Goal: Transaction & Acquisition: Purchase product/service

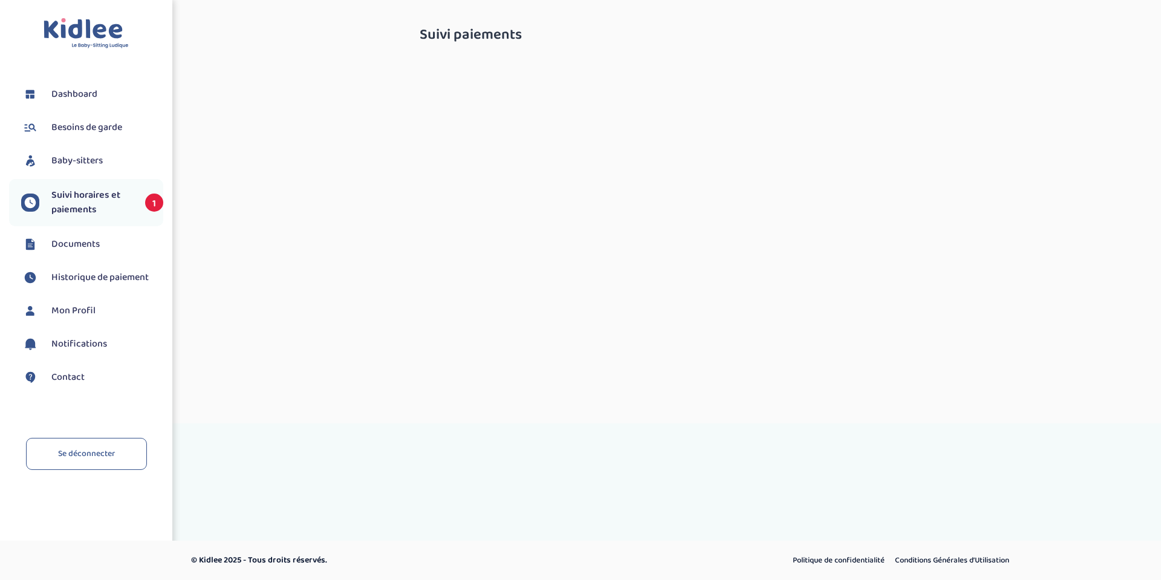
click at [78, 205] on span "Suivi horaires et paiements" at bounding box center [92, 202] width 82 height 29
click at [57, 261] on ul "Dashboard Besoins de garde Baby-sitters Suivi horaires et paiements 1 Documents…" at bounding box center [86, 243] width 154 height 328
click at [66, 246] on span "Documents" at bounding box center [75, 244] width 48 height 15
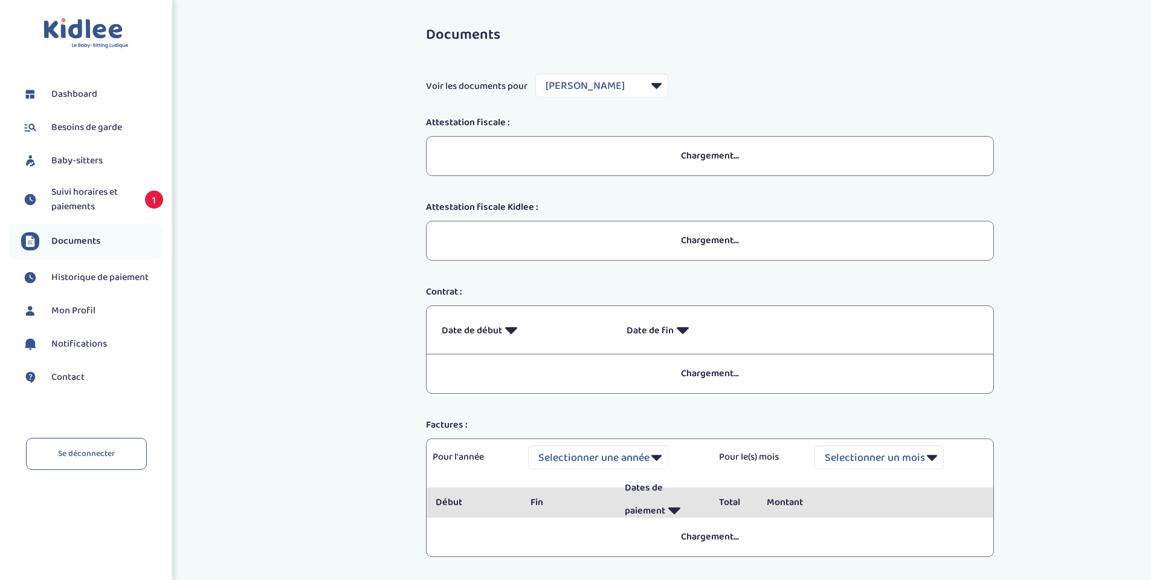
select select "8085"
select select "2021"
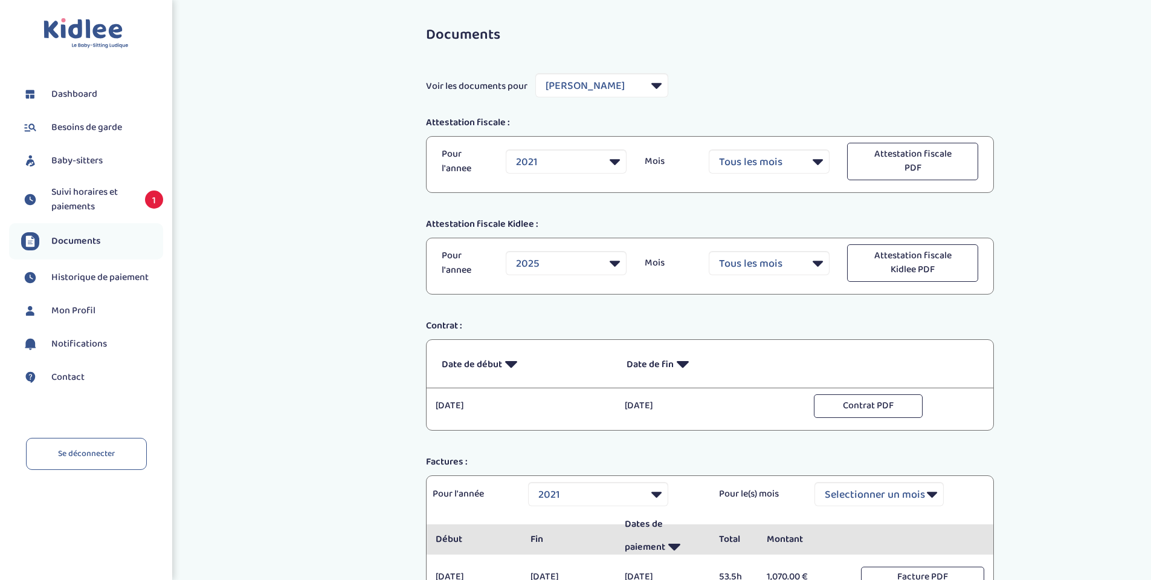
click at [47, 202] on link "Suivi horaires et paiements 1" at bounding box center [92, 199] width 142 height 29
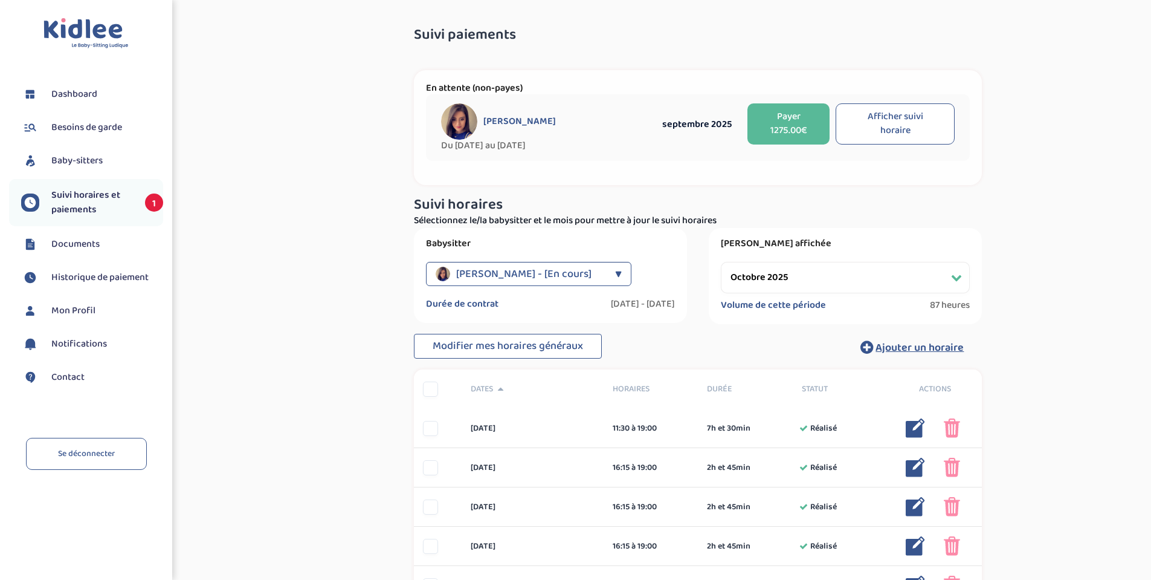
click at [751, 270] on select "Filtrer par mois septembre 2025 octobre 2025 novembre 2025 décembre 2025 janvie…" at bounding box center [845, 277] width 249 height 31
select select "septembre 2025"
click at [721, 262] on select "Filtrer par mois septembre 2025 octobre 2025 novembre 2025 décembre 2025 janvie…" at bounding box center [845, 277] width 249 height 31
click at [787, 116] on button "Payer 1275.00€" at bounding box center [789, 123] width 82 height 41
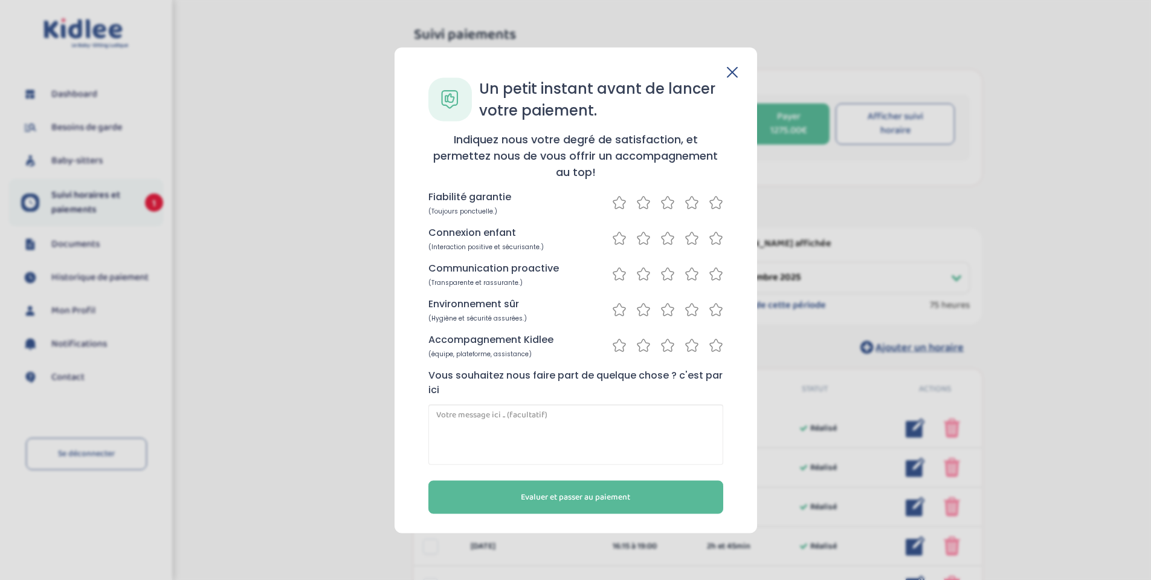
click at [714, 204] on icon at bounding box center [716, 202] width 15 height 15
click at [714, 243] on icon at bounding box center [716, 237] width 15 height 15
click at [711, 278] on icon at bounding box center [716, 273] width 15 height 15
click at [711, 309] on icon at bounding box center [716, 309] width 15 height 15
click at [716, 346] on icon at bounding box center [716, 344] width 15 height 15
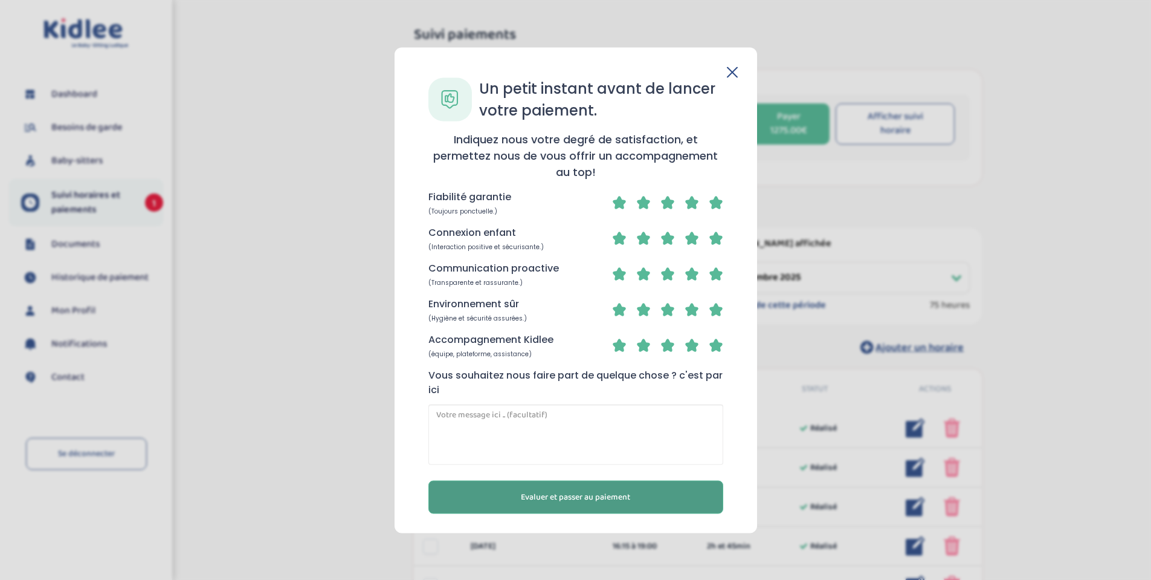
click at [660, 507] on button "Evaluer et passer au paiement" at bounding box center [576, 496] width 295 height 33
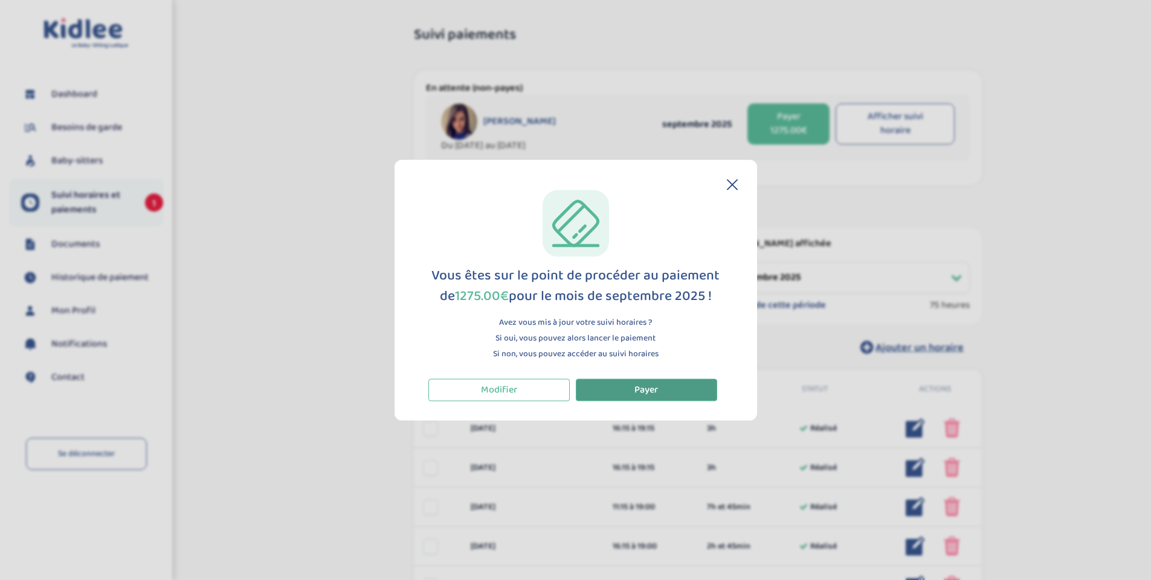
click at [643, 397] on button "Payer" at bounding box center [646, 389] width 141 height 22
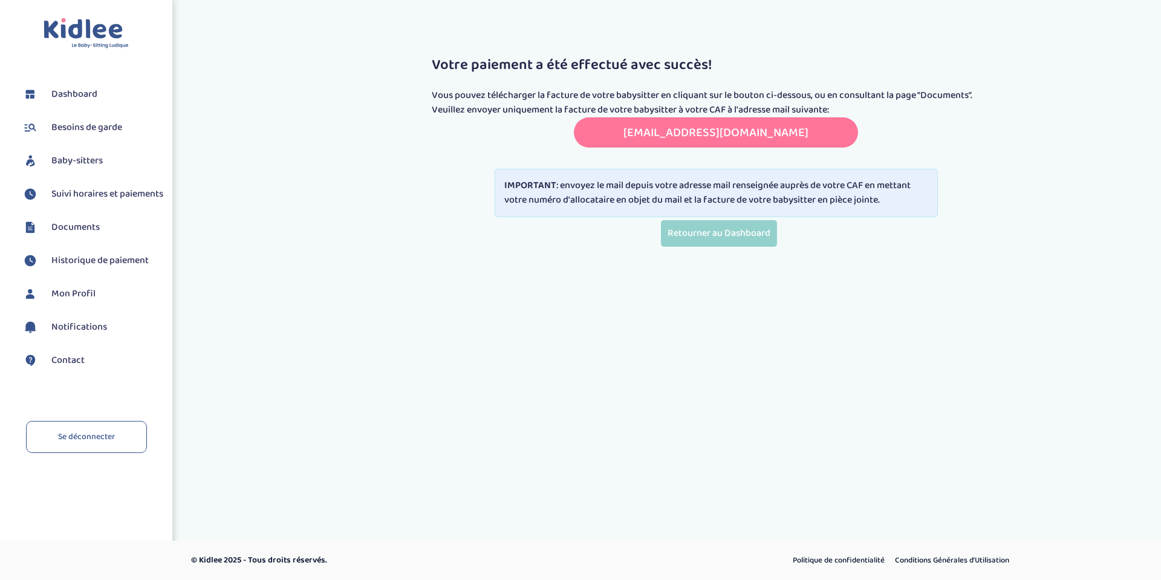
click at [668, 433] on body "Toggle navigation FAQ [PERSON_NAME] Besoins de garde Baby-sitters Suivi horaire…" at bounding box center [580, 290] width 1161 height 580
